Goal: Navigation & Orientation: Find specific page/section

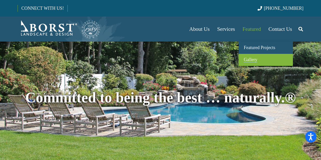
click at [248, 61] on span "Gallery" at bounding box center [251, 59] width 14 height 5
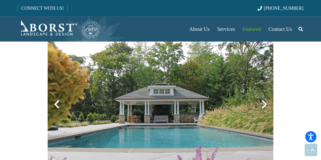
scroll to position [322, 0]
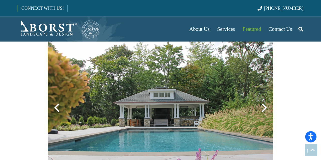
click at [263, 108] on div at bounding box center [264, 108] width 18 height 18
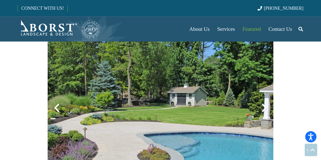
click at [265, 108] on div at bounding box center [264, 108] width 18 height 18
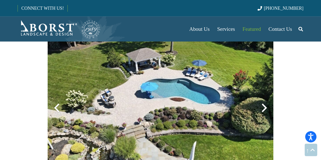
click at [265, 108] on div at bounding box center [264, 108] width 18 height 18
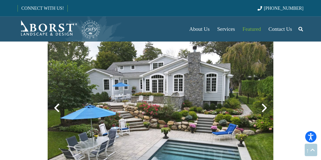
click at [265, 108] on div at bounding box center [264, 108] width 18 height 18
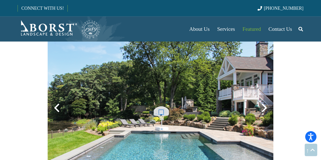
click at [265, 108] on div at bounding box center [264, 108] width 18 height 18
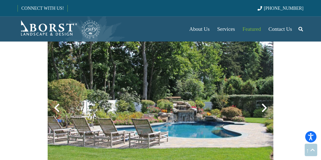
click at [265, 108] on div at bounding box center [264, 108] width 18 height 18
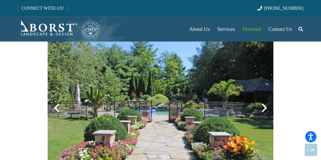
click at [265, 108] on div at bounding box center [264, 108] width 18 height 18
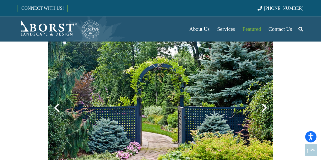
click at [265, 108] on div at bounding box center [264, 108] width 18 height 18
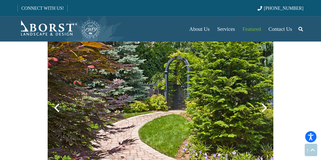
click at [265, 108] on div at bounding box center [264, 108] width 18 height 18
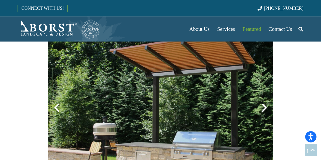
click at [265, 108] on div at bounding box center [264, 108] width 18 height 18
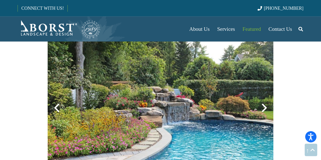
click at [54, 109] on div at bounding box center [57, 108] width 18 height 18
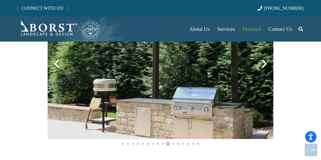
scroll to position [358, 0]
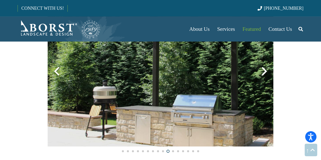
click at [265, 70] on div at bounding box center [264, 71] width 18 height 18
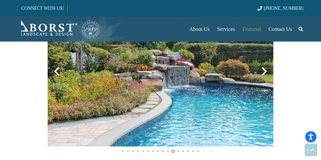
click at [265, 70] on div at bounding box center [264, 71] width 18 height 18
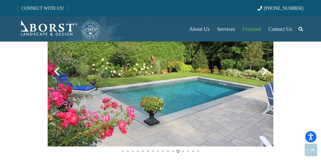
click at [265, 70] on div at bounding box center [264, 71] width 18 height 18
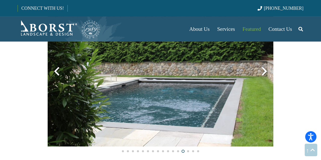
click at [265, 70] on div at bounding box center [264, 71] width 18 height 18
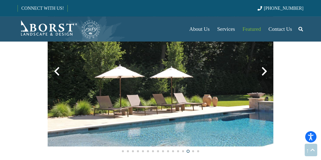
click at [265, 70] on div at bounding box center [264, 71] width 18 height 18
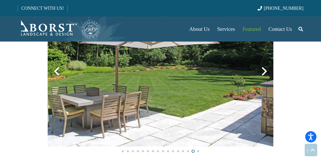
click at [265, 70] on div at bounding box center [264, 71] width 18 height 18
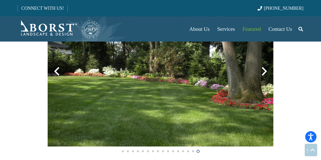
click at [265, 70] on div at bounding box center [264, 71] width 18 height 18
